Goal: Task Accomplishment & Management: Use online tool/utility

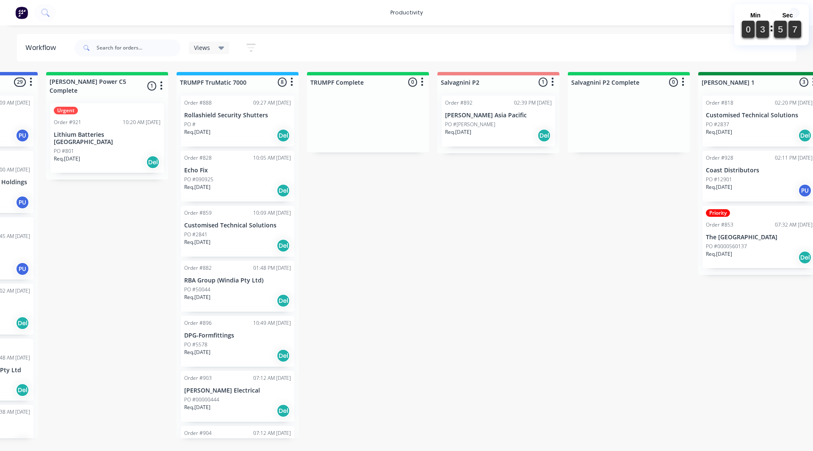
scroll to position [0, 920]
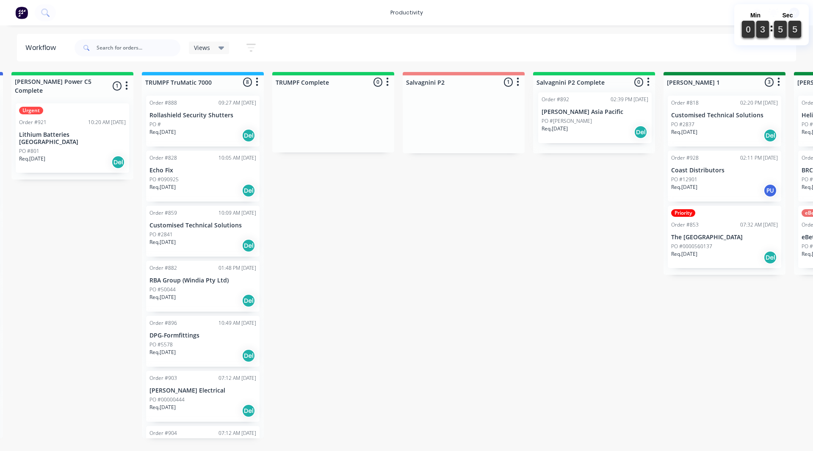
drag, startPoint x: 441, startPoint y: 121, endPoint x: 575, endPoint y: 118, distance: 133.8
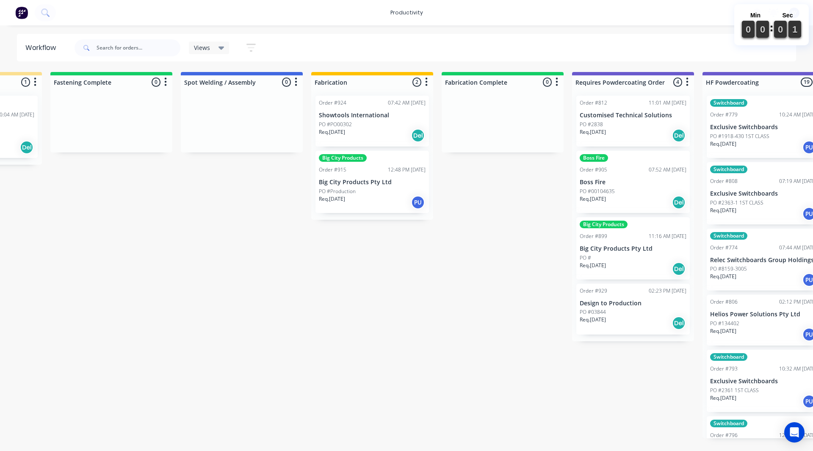
scroll to position [0, 2201]
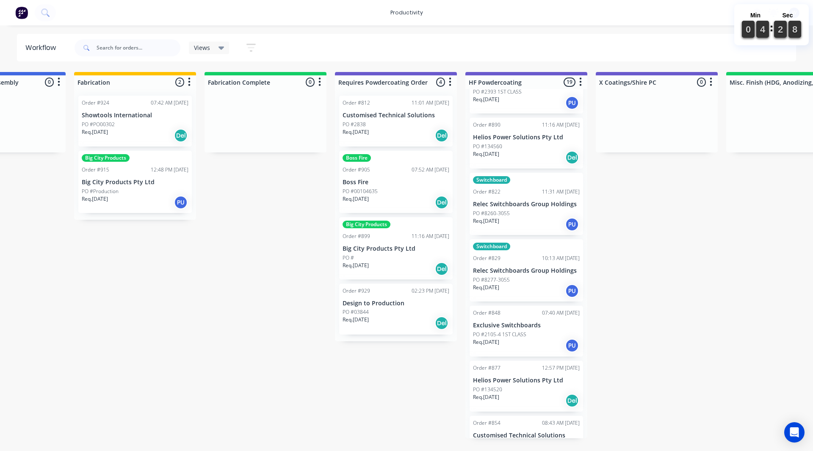
scroll to position [550, 0]
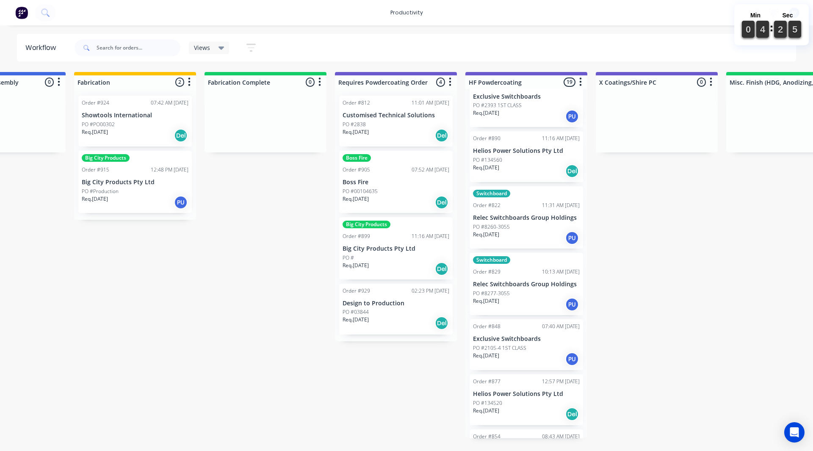
click at [525, 292] on div "PO #8277-3055" at bounding box center [526, 294] width 107 height 8
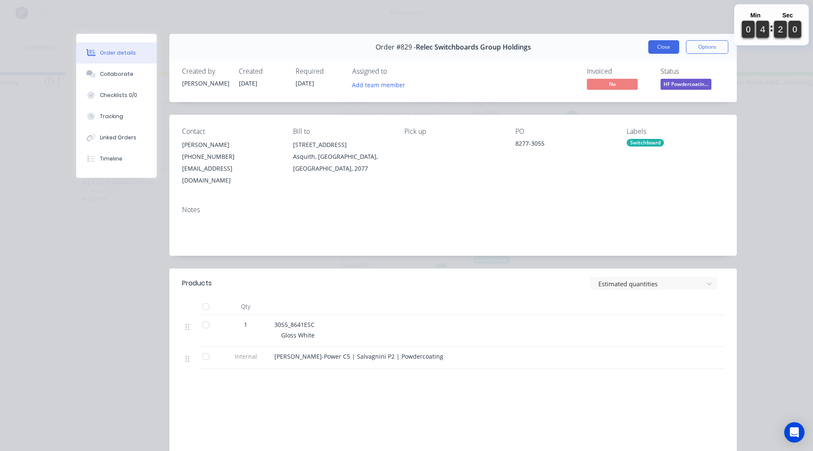
click at [657, 46] on button "Close" at bounding box center [663, 47] width 31 height 14
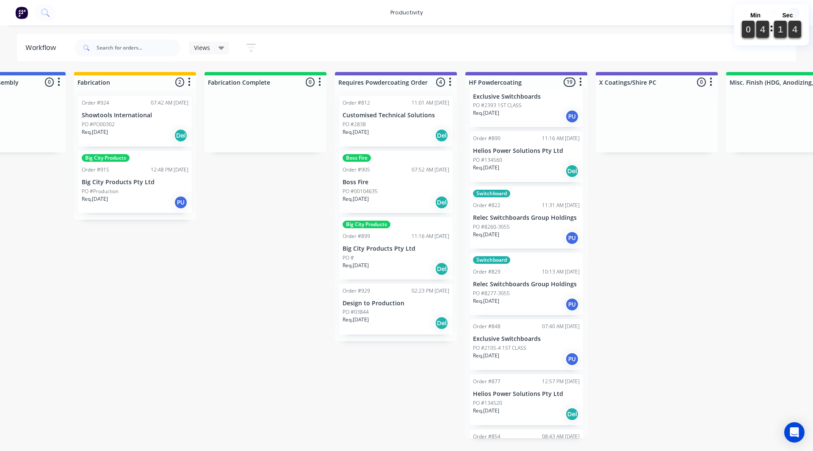
click at [507, 221] on p "Relec Switchboards Group Holdings" at bounding box center [526, 217] width 107 height 7
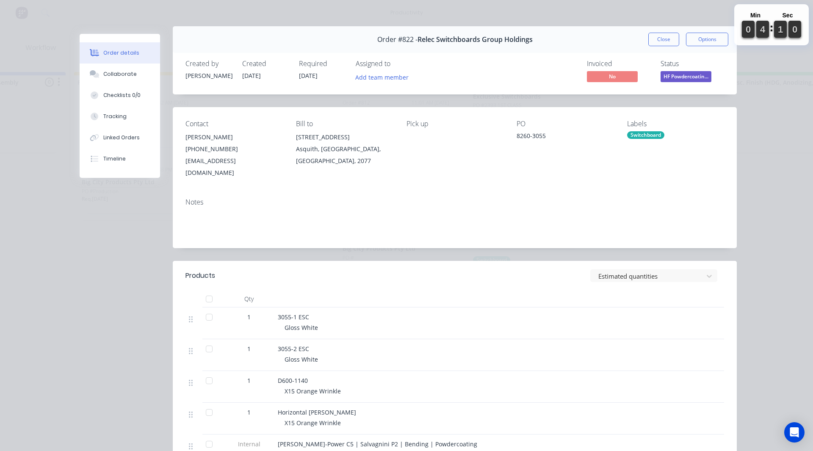
scroll to position [0, 0]
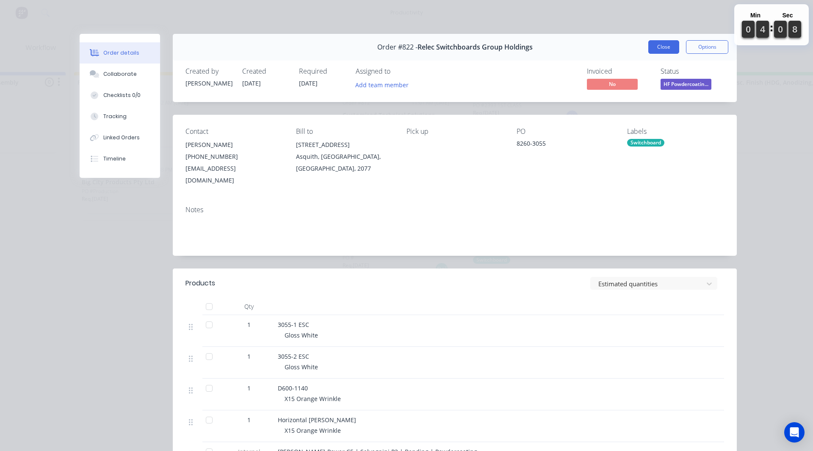
click at [665, 51] on button "Close" at bounding box center [663, 47] width 31 height 14
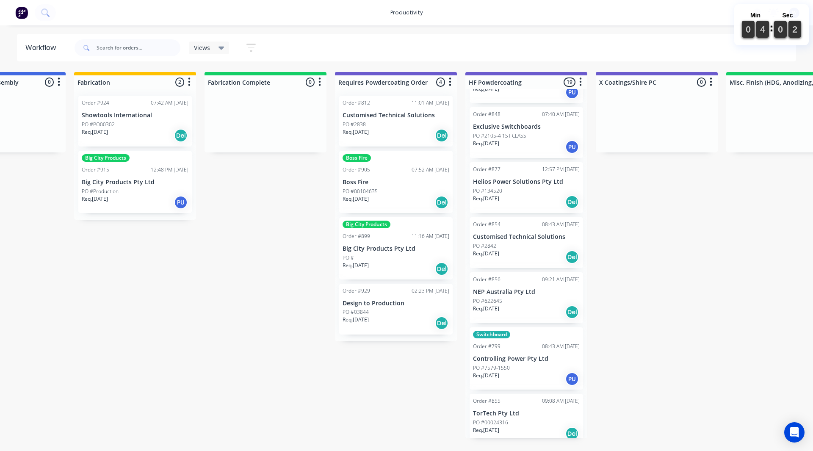
scroll to position [824, 0]
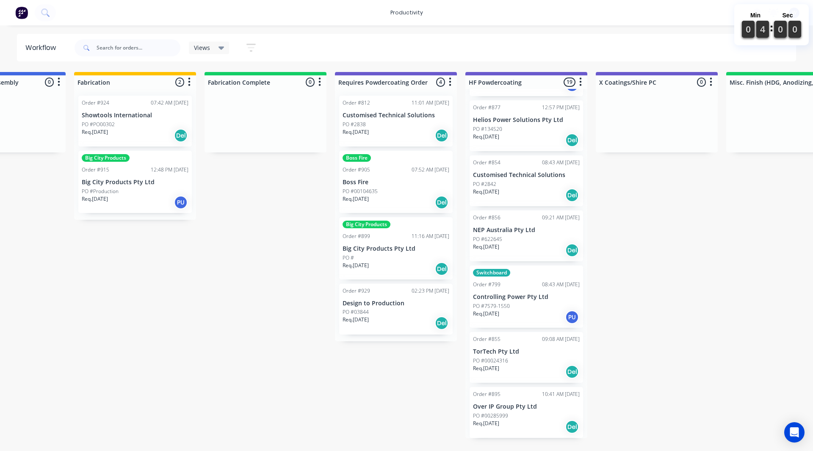
click at [529, 305] on div "PO #7579-1550" at bounding box center [526, 306] width 107 height 8
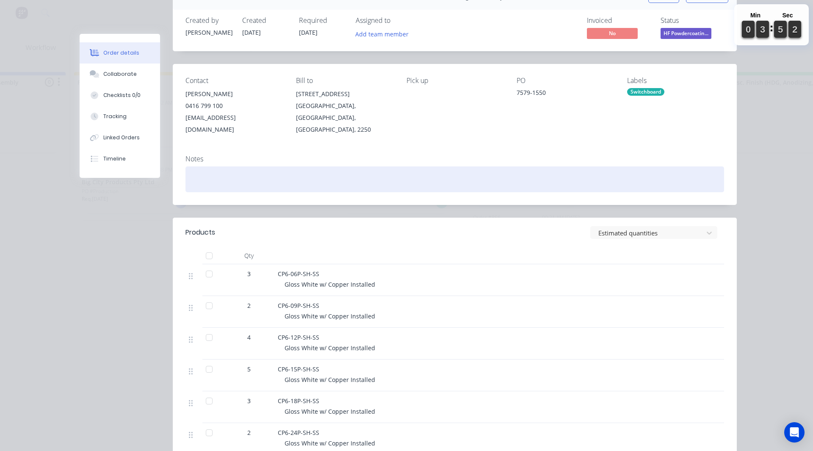
scroll to position [0, 0]
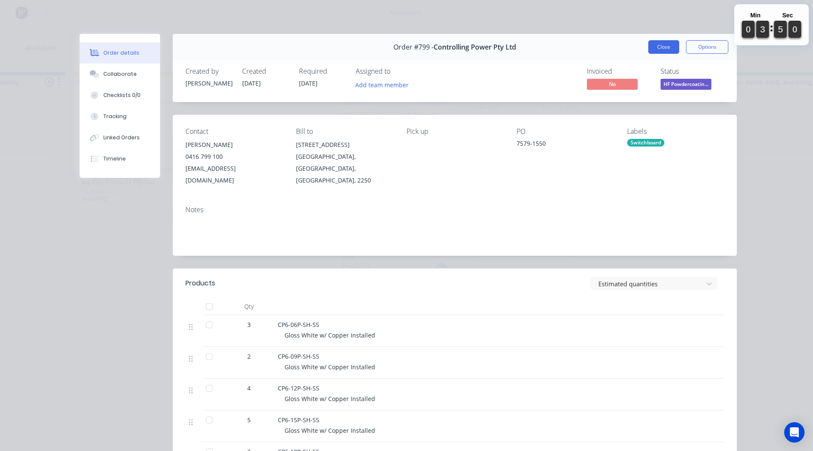
click at [650, 44] on button "Close" at bounding box center [663, 47] width 31 height 14
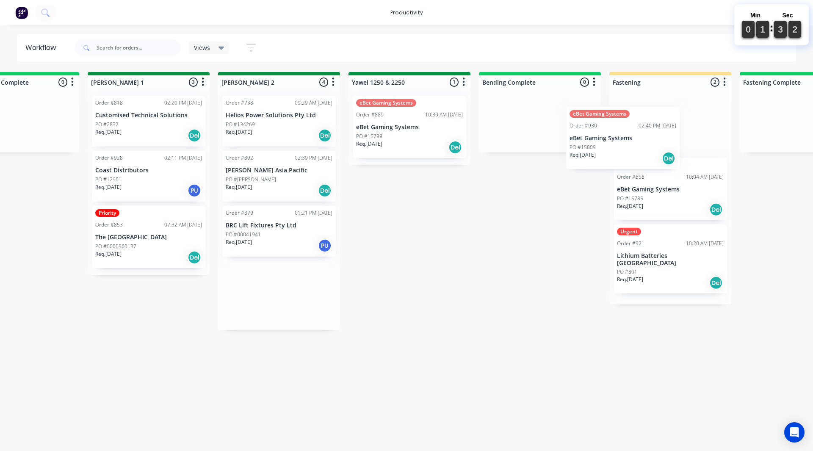
scroll to position [0, 1498]
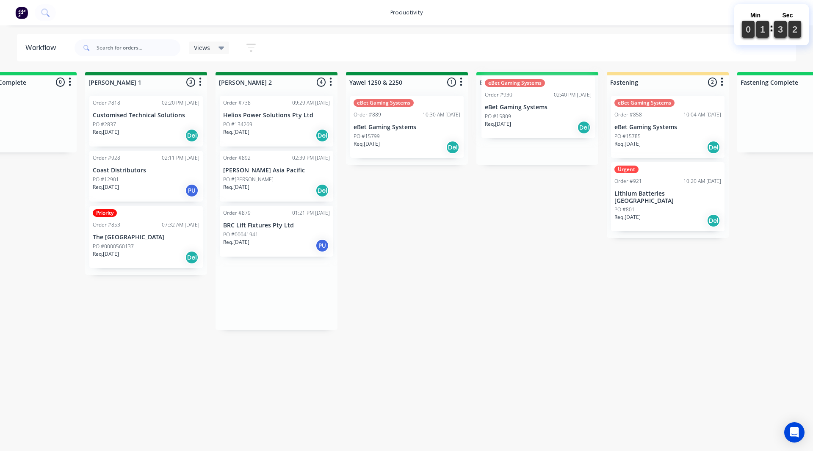
drag, startPoint x: 503, startPoint y: 285, endPoint x: 508, endPoint y: 97, distance: 188.5
click at [508, 97] on div "On Hold 2 Sort By Created date Required date Order number Customer name Most re…" at bounding box center [430, 255] width 3868 height 366
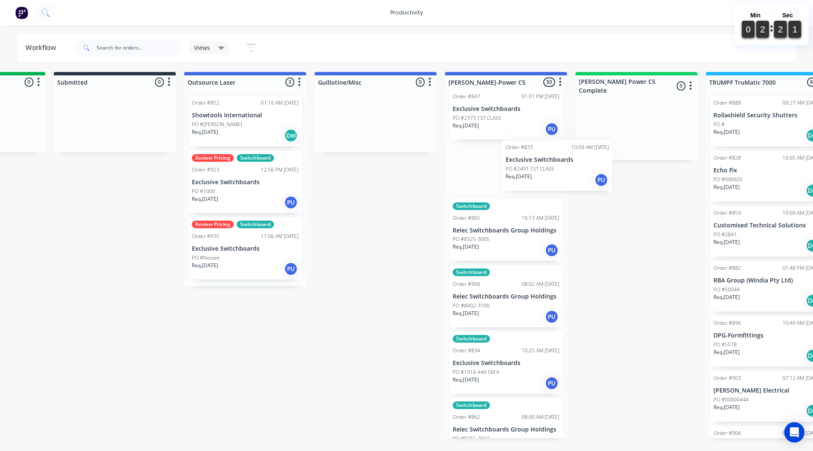
scroll to position [83, 0]
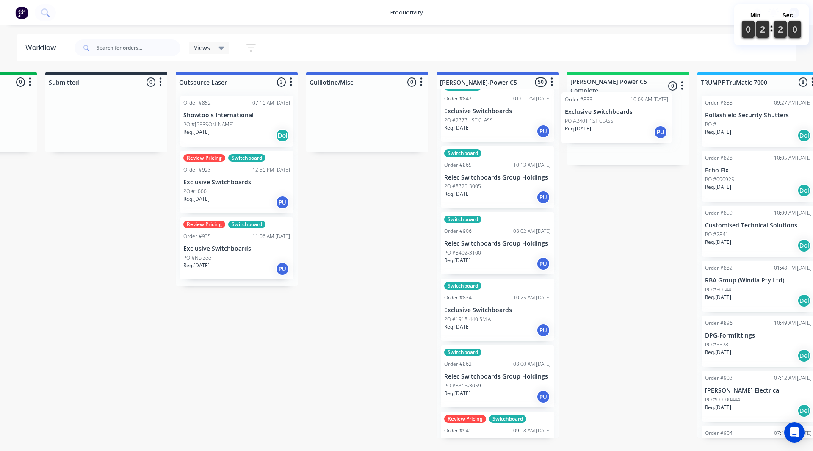
drag, startPoint x: 508, startPoint y: 315, endPoint x: 620, endPoint y: 130, distance: 216.6
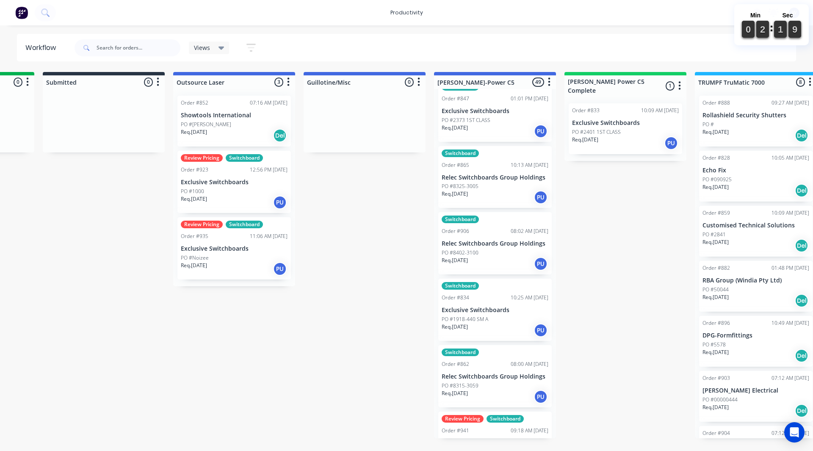
drag, startPoint x: 306, startPoint y: 366, endPoint x: 306, endPoint y: 351, distance: 14.8
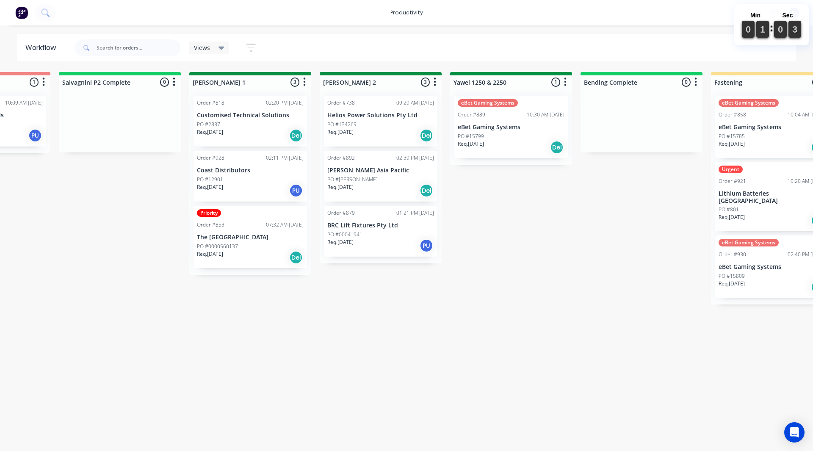
scroll to position [0, 1308]
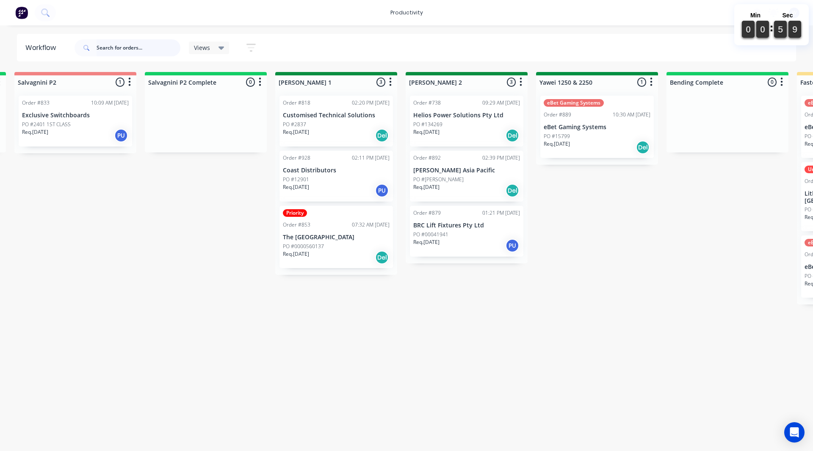
click at [138, 53] on input "text" at bounding box center [139, 47] width 84 height 17
type input "879"
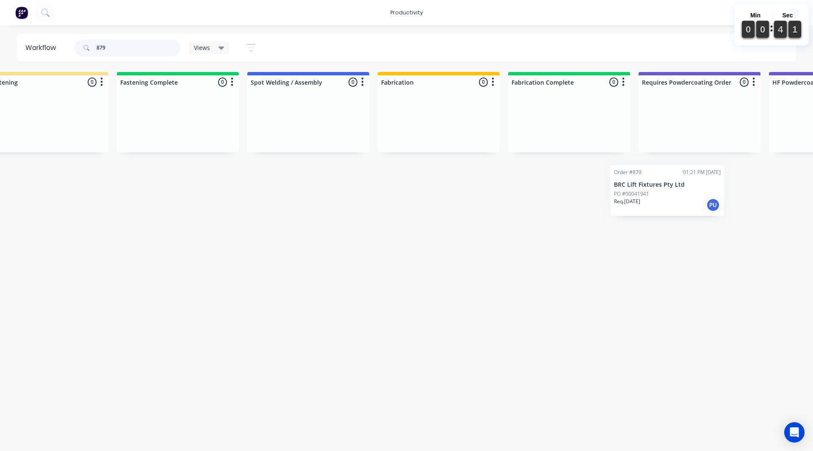
scroll to position [0, 2119]
drag, startPoint x: 200, startPoint y: 122, endPoint x: 70, endPoint y: 318, distance: 234.7
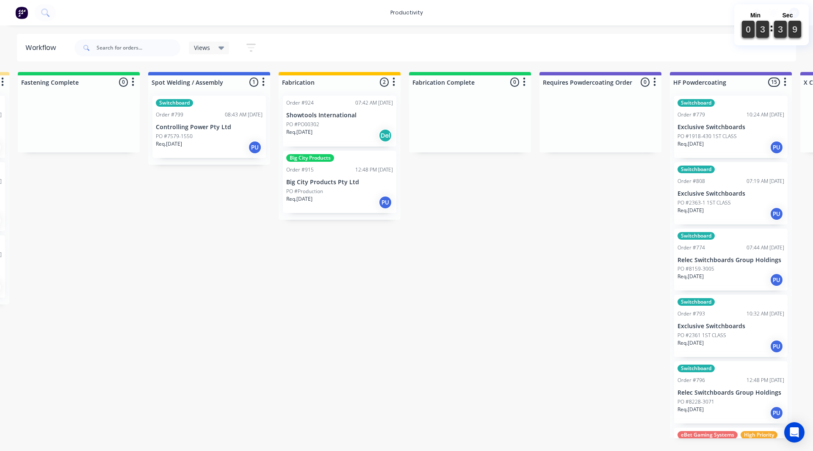
scroll to position [0, 2219]
